Goal: Information Seeking & Learning: Check status

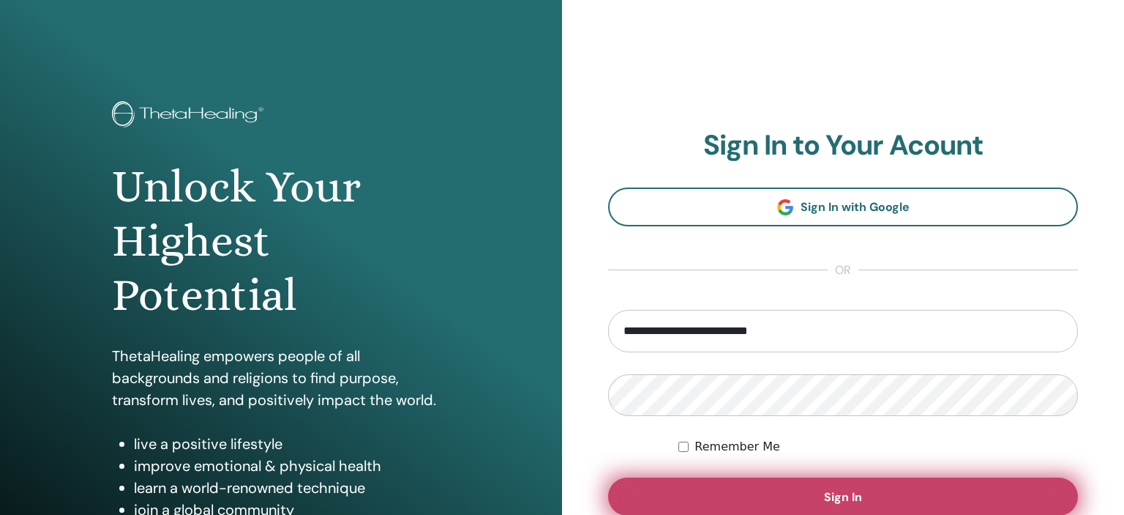
type input "**********"
click at [783, 498] on button "Sign In" at bounding box center [843, 496] width 470 height 38
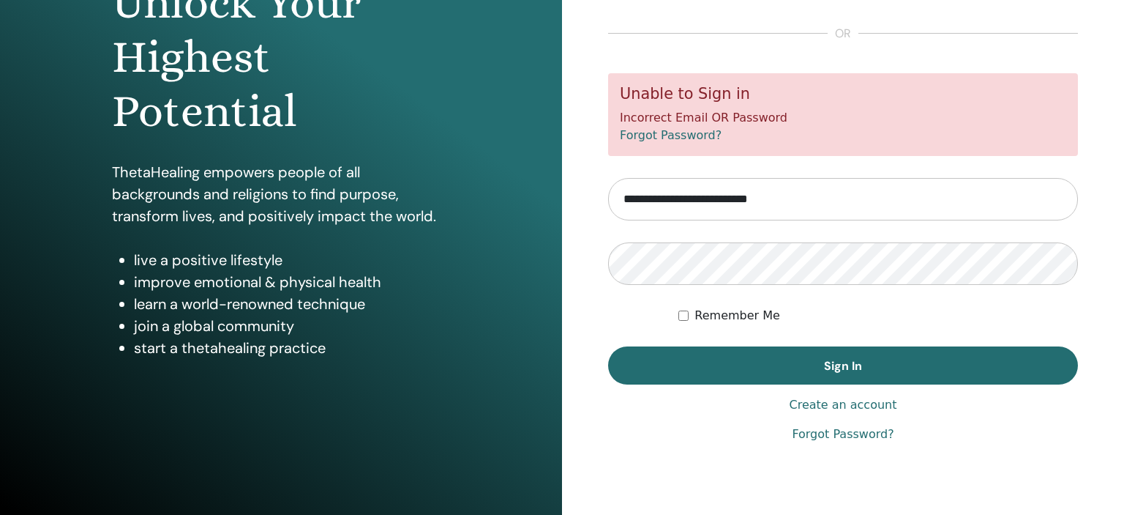
scroll to position [187, 0]
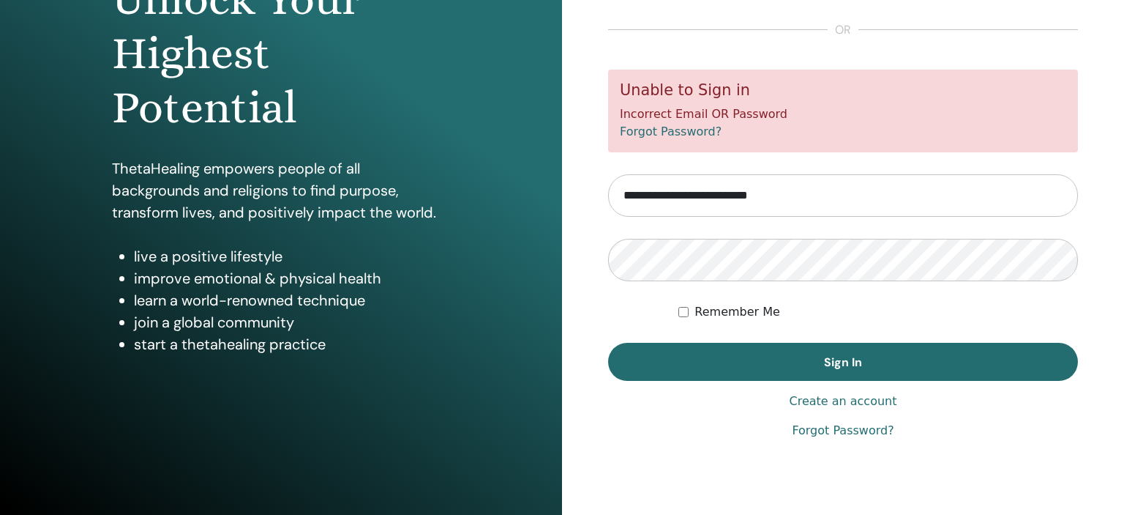
click at [848, 433] on link "Forgot Password?" at bounding box center [843, 431] width 102 height 18
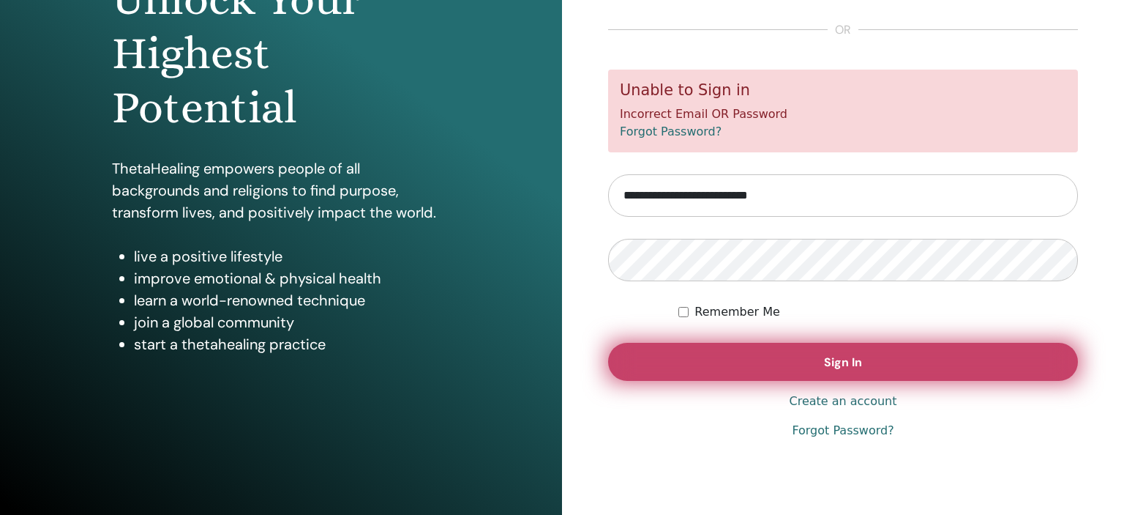
click at [970, 351] on button "Sign In" at bounding box center [843, 362] width 470 height 38
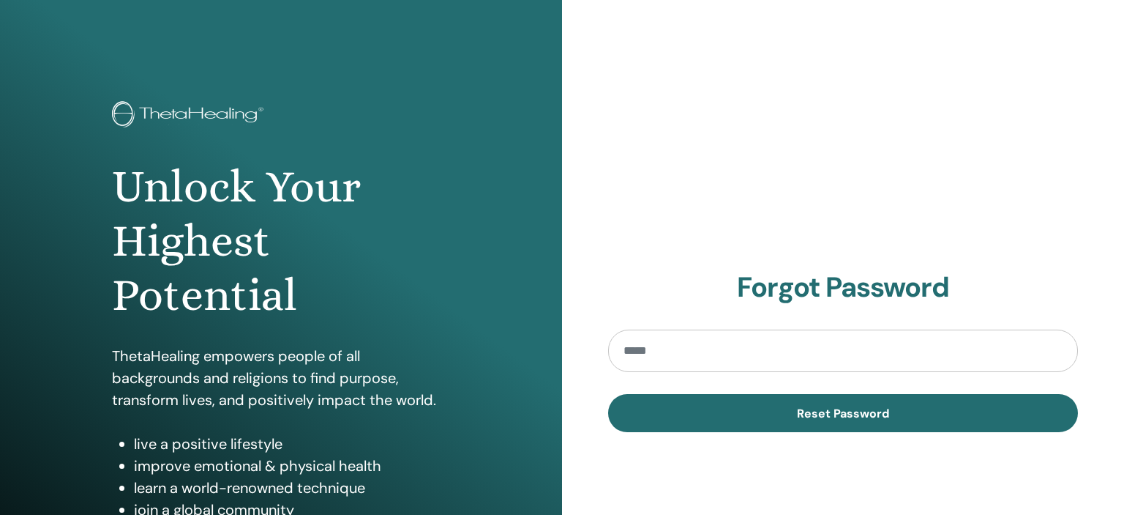
click at [742, 362] on input "email" at bounding box center [843, 350] width 470 height 42
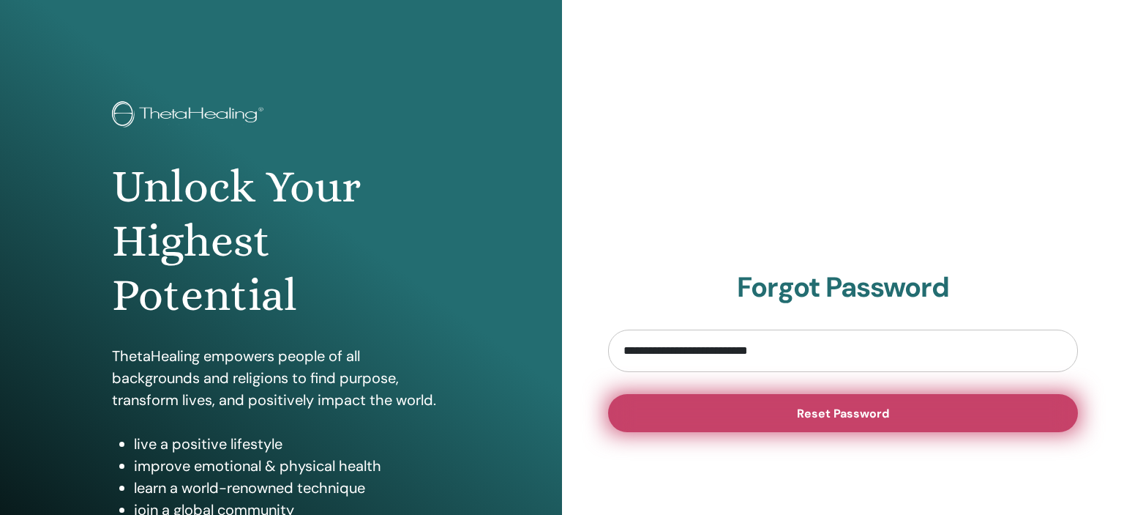
type input "**********"
click at [772, 408] on button "Reset Password" at bounding box center [843, 413] width 470 height 38
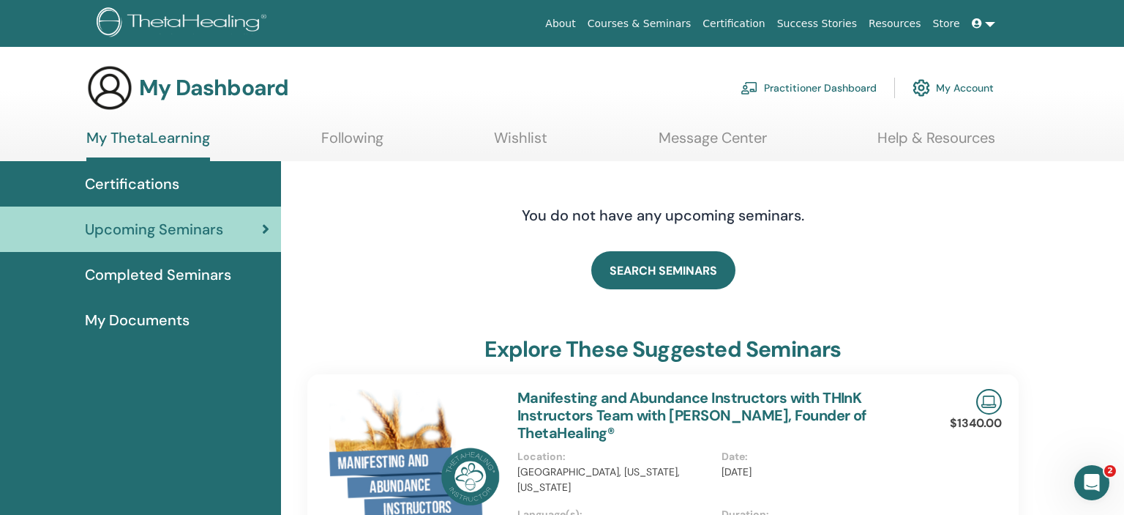
click at [191, 286] on link "Completed Seminars" at bounding box center [140, 274] width 281 height 45
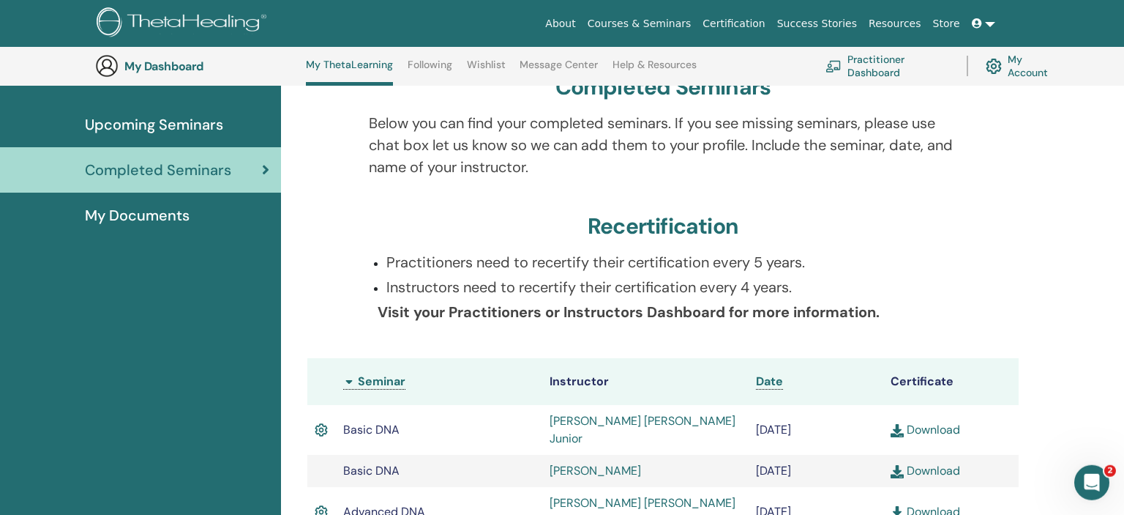
scroll to position [116, 0]
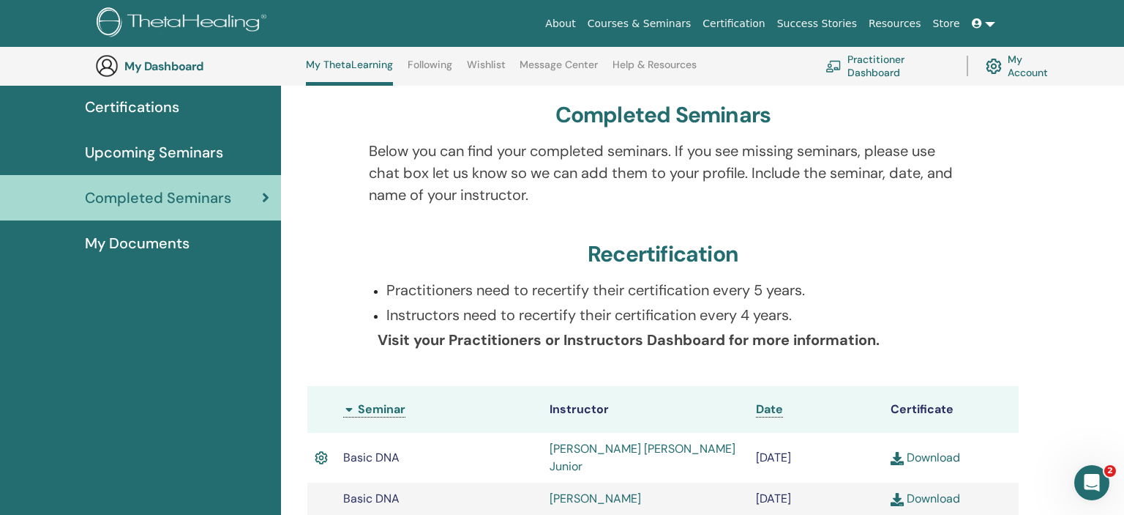
click at [142, 116] on span "Certifications" at bounding box center [132, 107] width 94 height 22
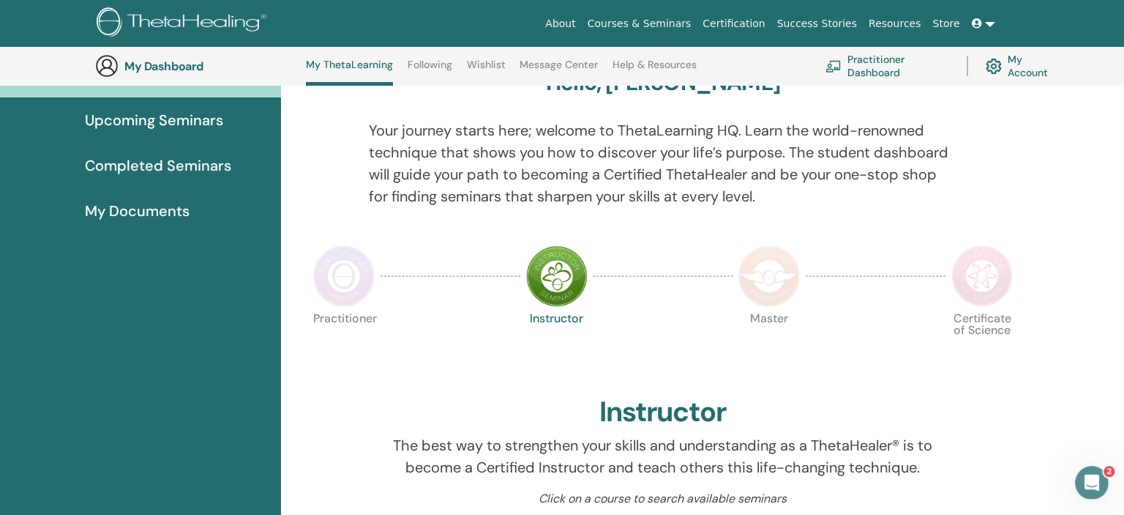
scroll to position [116, 0]
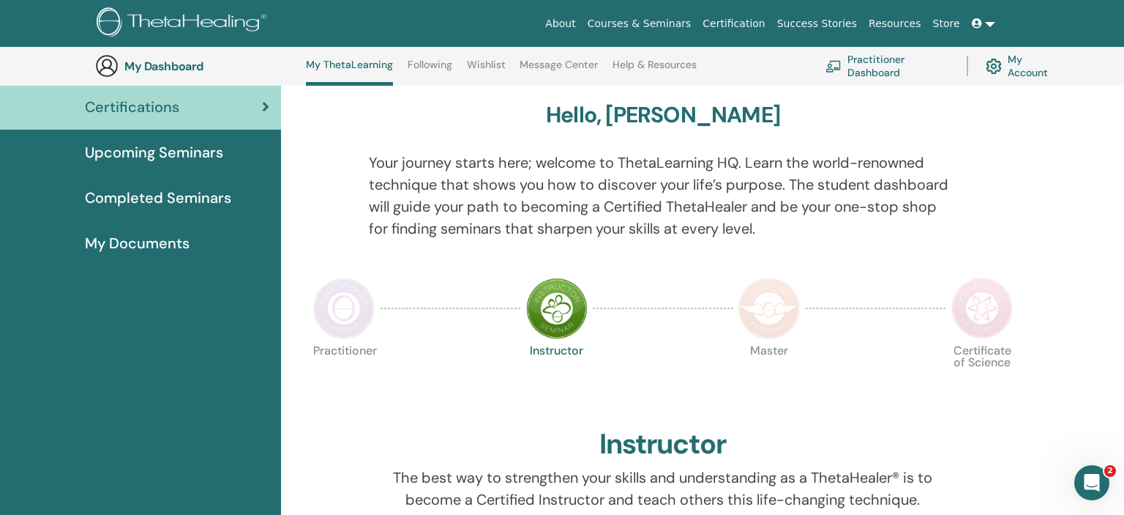
click at [157, 205] on span "Completed Seminars" at bounding box center [158, 198] width 146 height 22
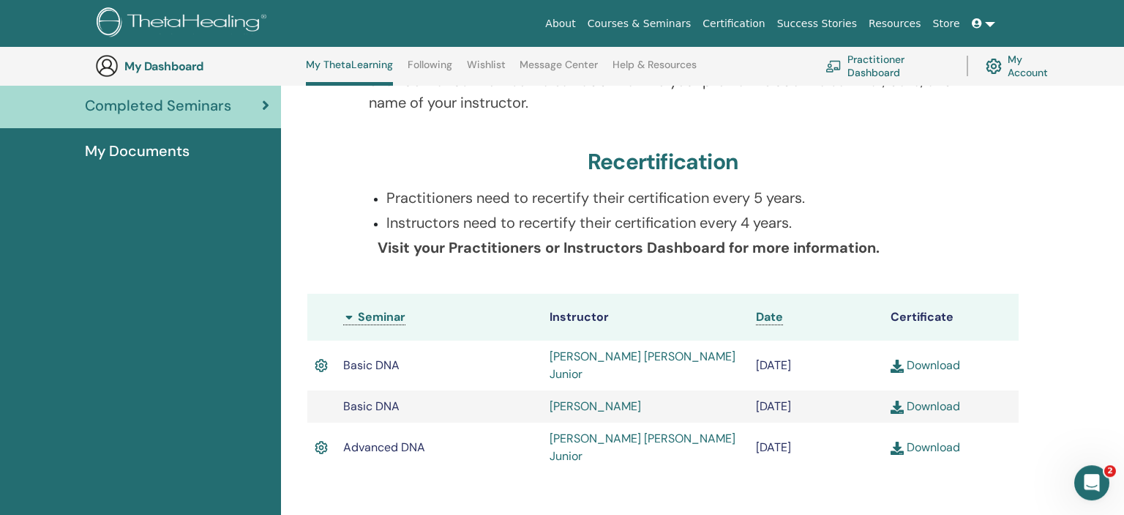
scroll to position [270, 0]
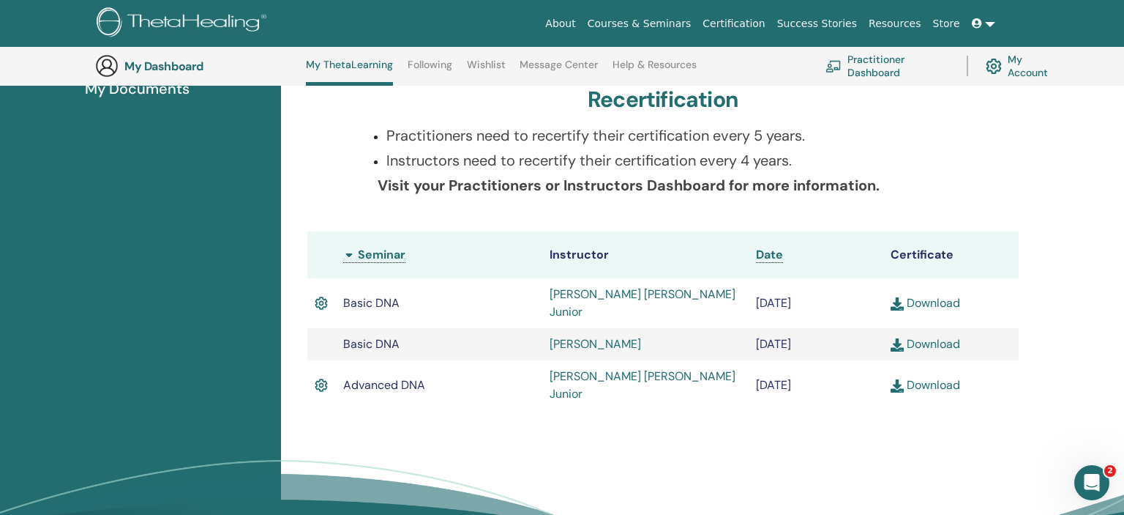
click at [898, 297] on img at bounding box center [897, 303] width 13 height 13
click at [898, 338] on img at bounding box center [897, 344] width 13 height 13
click at [900, 379] on img at bounding box center [897, 385] width 13 height 13
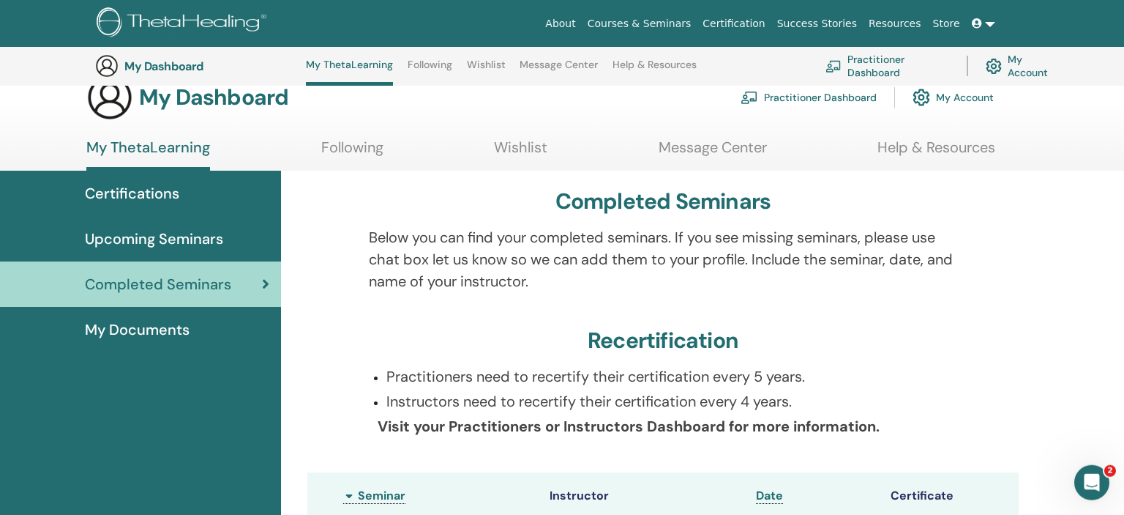
scroll to position [0, 0]
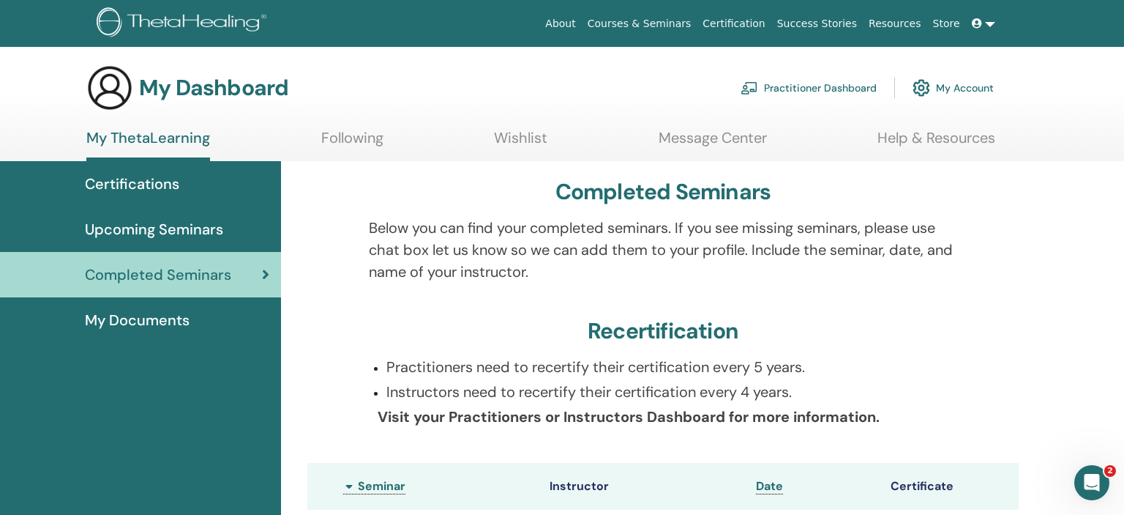
click at [161, 327] on span "My Documents" at bounding box center [137, 320] width 105 height 22
